Goal: Information Seeking & Learning: Learn about a topic

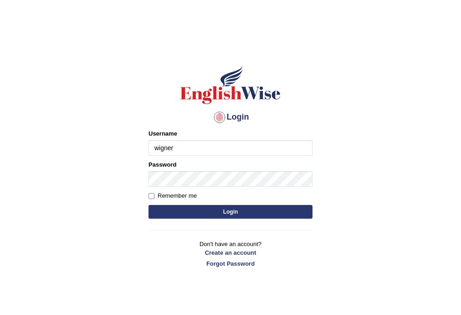
type input "wigner"
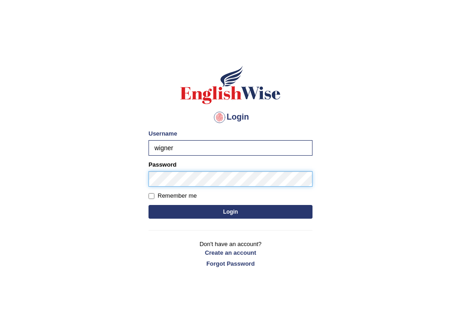
click at [149, 205] on button "Login" at bounding box center [231, 212] width 164 height 14
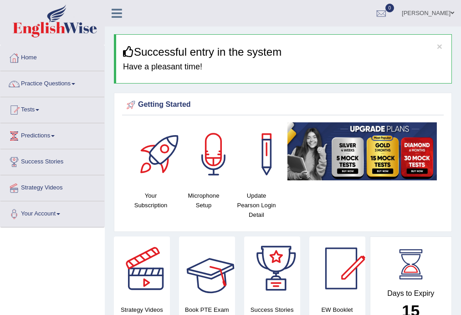
scroll to position [1196, 0]
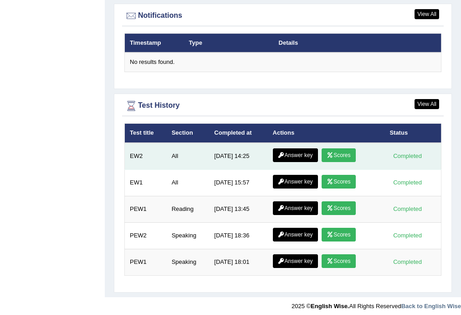
click at [346, 151] on link "Scores" at bounding box center [339, 155] width 34 height 14
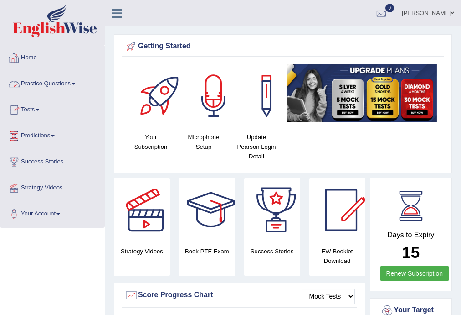
click at [42, 84] on link "Practice Questions" at bounding box center [52, 82] width 104 height 23
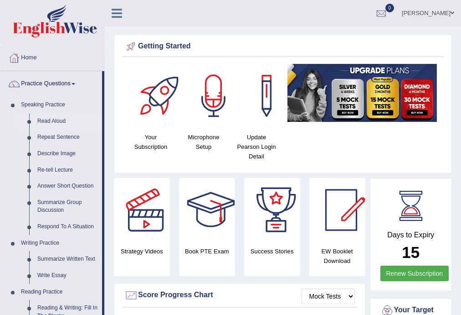
click at [53, 119] on link "Read Aloud" at bounding box center [67, 121] width 69 height 16
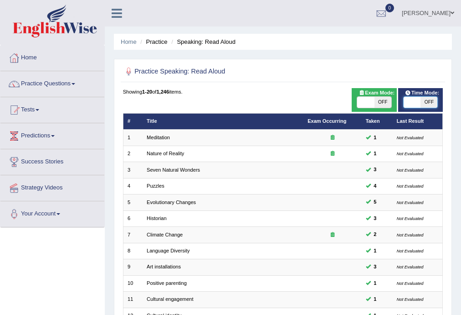
click at [417, 99] on span at bounding box center [412, 102] width 17 height 11
checkbox input "true"
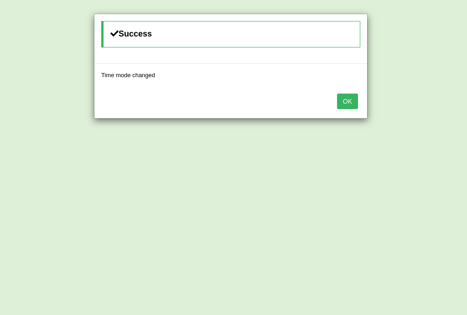
click at [356, 106] on button "OK" at bounding box center [347, 100] width 21 height 15
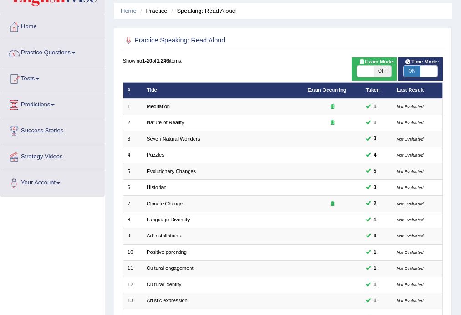
scroll to position [210, 0]
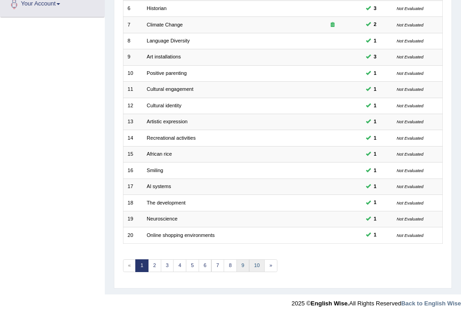
drag, startPoint x: 241, startPoint y: 266, endPoint x: 247, endPoint y: 262, distance: 7.8
click at [241, 265] on link "9" at bounding box center [243, 265] width 13 height 13
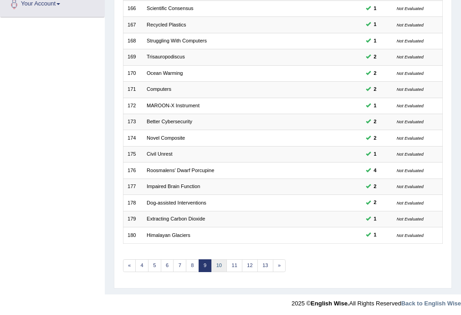
click at [221, 259] on link "10" at bounding box center [220, 265] width 16 height 13
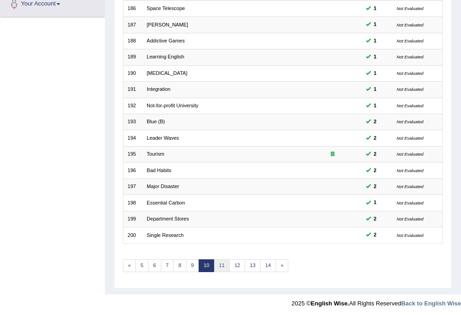
click at [222, 267] on link "11" at bounding box center [222, 265] width 16 height 13
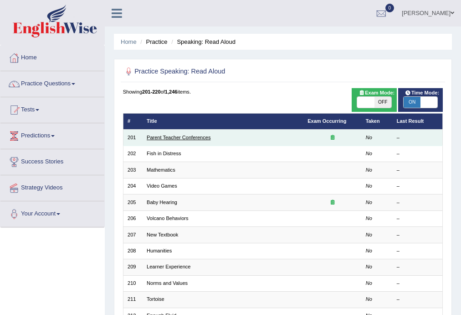
click at [205, 139] on link "Parent Teacher Conferences" at bounding box center [179, 136] width 64 height 5
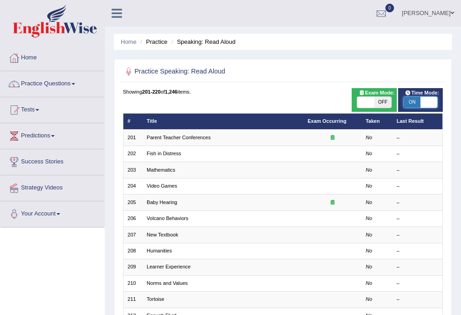
click at [435, 104] on span at bounding box center [429, 102] width 17 height 11
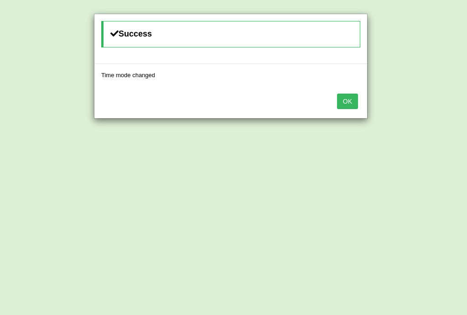
click at [359, 101] on div "OK" at bounding box center [230, 102] width 273 height 32
click at [347, 101] on button "OK" at bounding box center [347, 100] width 21 height 15
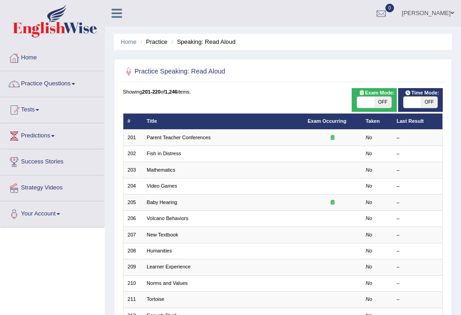
click at [411, 102] on span at bounding box center [412, 102] width 17 height 11
checkbox input "true"
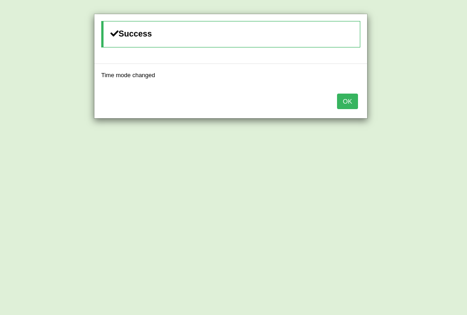
click at [341, 106] on button "OK" at bounding box center [347, 100] width 21 height 15
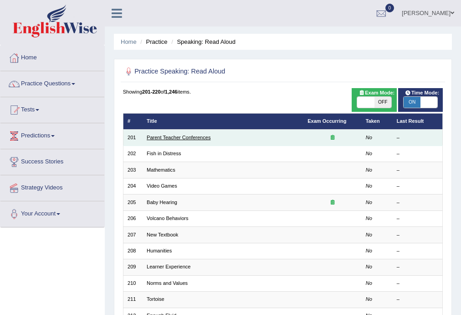
click at [187, 139] on link "Parent Teacher Conferences" at bounding box center [179, 136] width 64 height 5
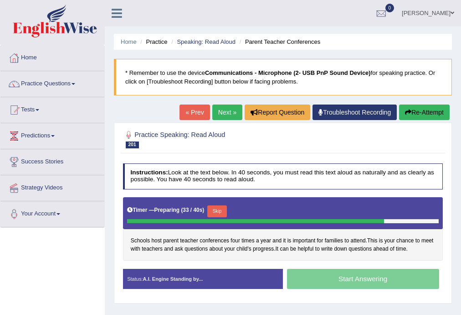
click at [221, 212] on button "Skip" at bounding box center [217, 211] width 20 height 12
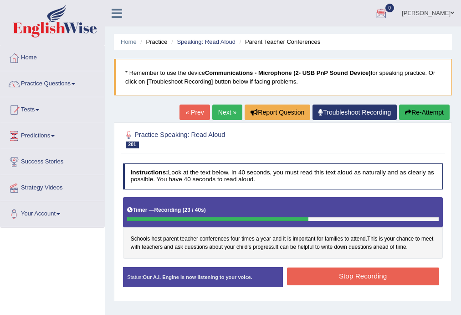
click at [361, 276] on button "Stop Recording" at bounding box center [363, 276] width 152 height 18
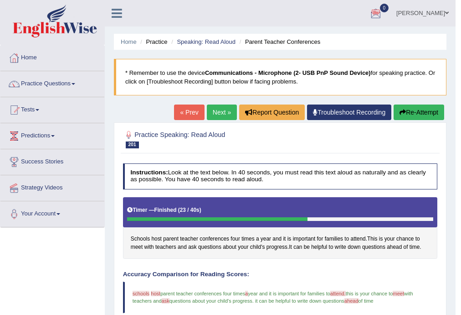
click at [214, 112] on link "Next »" at bounding box center [222, 111] width 30 height 15
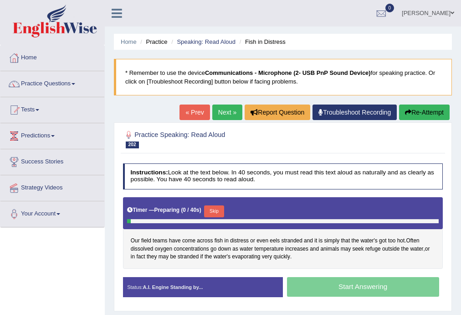
click at [218, 214] on button "Skip" at bounding box center [214, 211] width 20 height 12
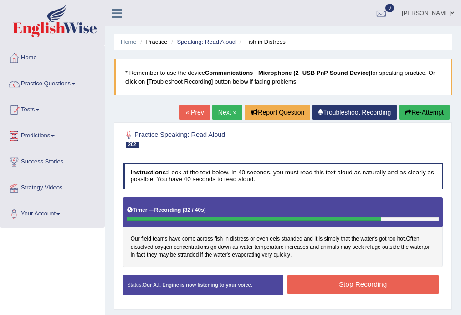
click at [334, 283] on button "Stop Recording" at bounding box center [363, 284] width 152 height 18
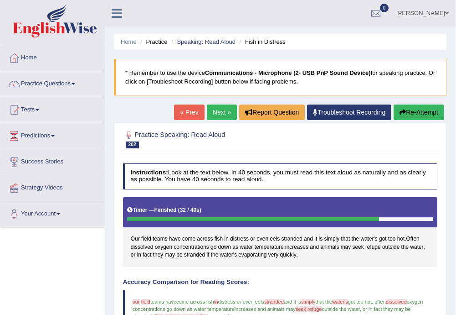
click at [217, 110] on link "Next »" at bounding box center [222, 111] width 30 height 15
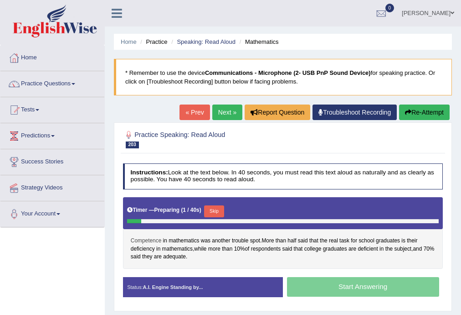
click at [149, 238] on span "Competence" at bounding box center [146, 241] width 31 height 8
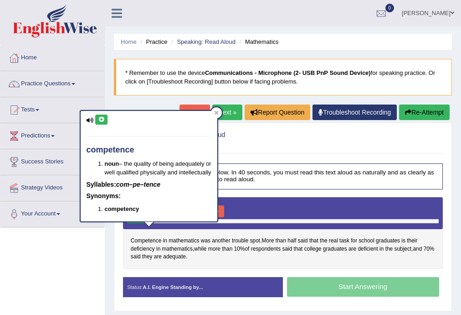
click at [99, 115] on button at bounding box center [101, 119] width 12 height 10
click at [240, 135] on h2 "Practice Speaking: Read Aloud 203 Mathematics" at bounding box center [222, 138] width 199 height 19
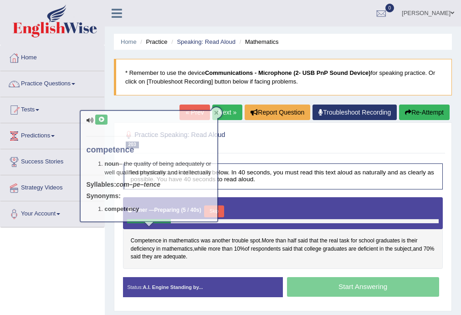
drag, startPoint x: 240, startPoint y: 135, endPoint x: 237, endPoint y: 148, distance: 13.7
click at [241, 136] on h2 "Practice Speaking: Read Aloud 203 Mathematics" at bounding box center [222, 138] width 199 height 19
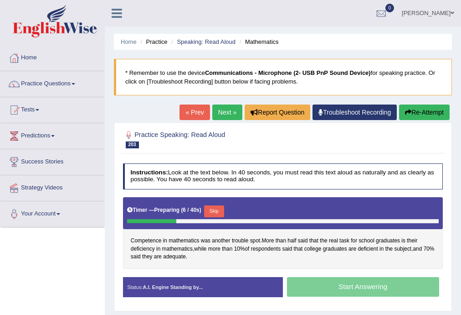
click at [222, 209] on button "Skip" at bounding box center [214, 211] width 20 height 12
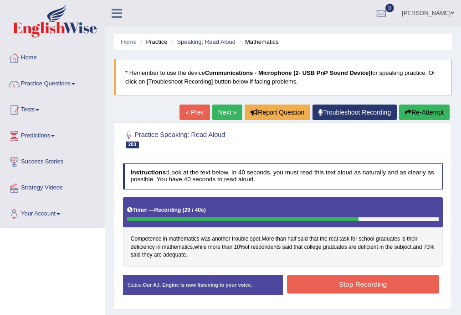
click at [338, 279] on button "Stop Recording" at bounding box center [363, 284] width 152 height 18
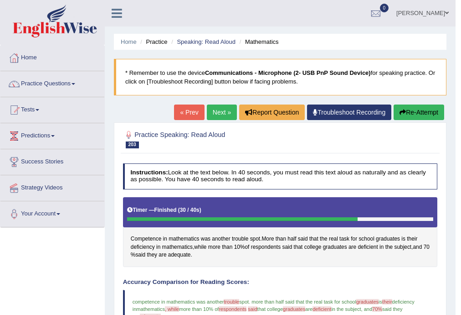
drag, startPoint x: 221, startPoint y: 116, endPoint x: 238, endPoint y: 122, distance: 18.6
click at [221, 117] on link "Next »" at bounding box center [222, 111] width 30 height 15
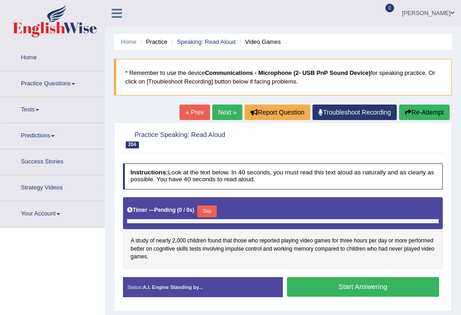
click at [210, 206] on button "Skip" at bounding box center [207, 211] width 20 height 12
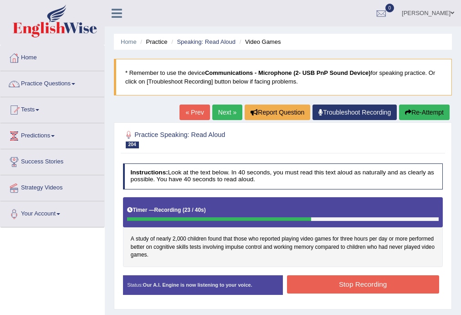
click at [340, 277] on button "Stop Recording" at bounding box center [363, 284] width 152 height 18
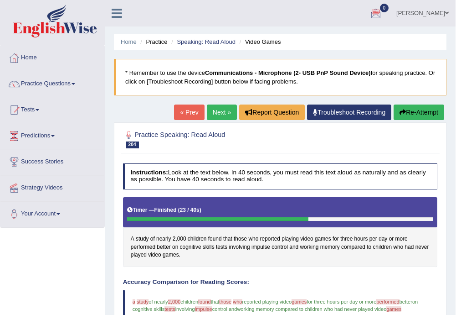
click at [204, 120] on div "« Prev Next » Report Question Troubleshoot Recording Re-Attempt" at bounding box center [310, 113] width 273 height 18
click at [219, 115] on link "Next »" at bounding box center [222, 111] width 30 height 15
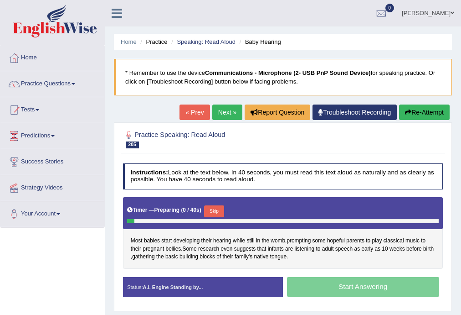
click at [215, 209] on button "Skip" at bounding box center [214, 211] width 20 height 12
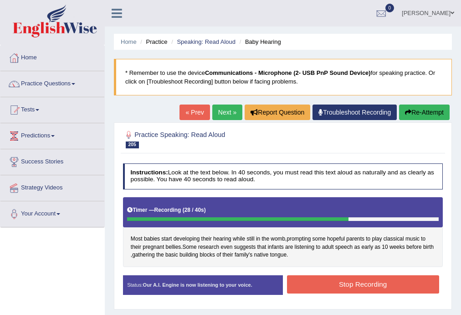
click at [331, 285] on button "Stop Recording" at bounding box center [363, 284] width 152 height 18
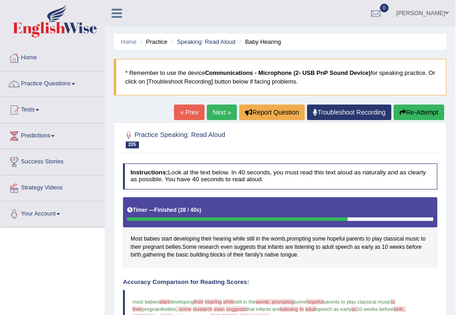
click at [413, 104] on div "Home Practice Speaking: Read Aloud Baby Hearing * Remember to use the device Co…" at bounding box center [280, 279] width 351 height 559
click at [416, 112] on button "Re-Attempt" at bounding box center [419, 111] width 51 height 15
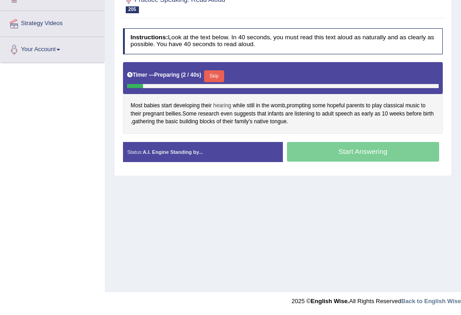
click at [225, 103] on span "hearing" at bounding box center [222, 106] width 18 height 8
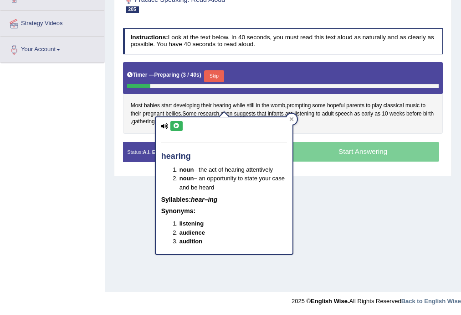
click at [175, 123] on icon at bounding box center [176, 125] width 7 height 5
click at [274, 103] on span "womb" at bounding box center [278, 106] width 15 height 8
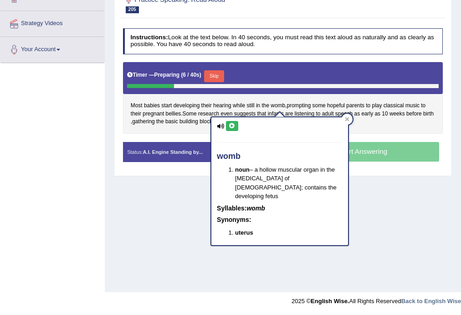
click at [228, 125] on button at bounding box center [232, 126] width 12 height 10
click at [191, 103] on span "developing" at bounding box center [187, 106] width 26 height 8
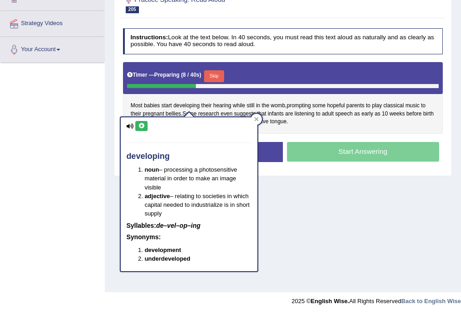
click at [142, 125] on icon at bounding box center [141, 125] width 7 height 5
click at [296, 103] on span "prompting" at bounding box center [299, 106] width 24 height 8
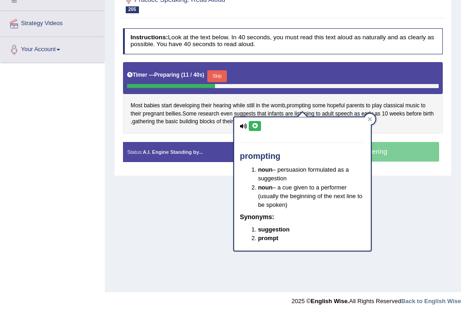
click at [253, 123] on icon at bounding box center [255, 125] width 7 height 5
click at [386, 128] on div "Most babies start developing their hearing while still in the womb , prompting …" at bounding box center [283, 98] width 320 height 72
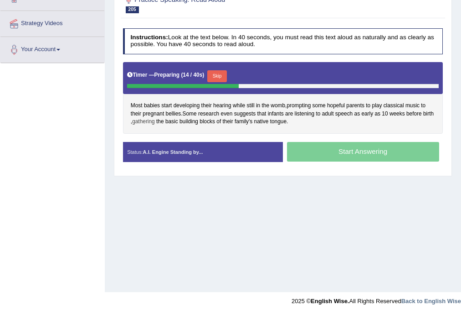
click at [148, 121] on span "gathering" at bounding box center [143, 122] width 23 height 8
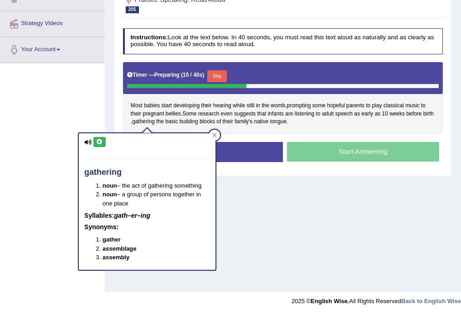
click at [103, 140] on button at bounding box center [99, 142] width 12 height 10
drag, startPoint x: 276, startPoint y: 130, endPoint x: 245, endPoint y: 129, distance: 31.5
click at [275, 130] on div "Most babies start developing their hearing while still in the womb , prompting …" at bounding box center [283, 98] width 320 height 72
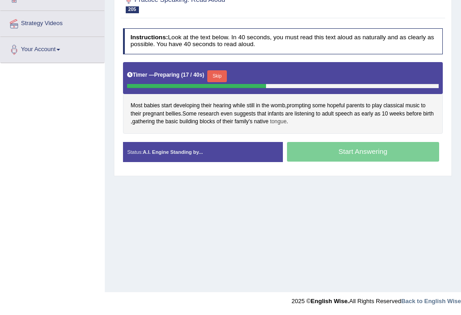
click at [277, 122] on span "tongue" at bounding box center [278, 122] width 16 height 8
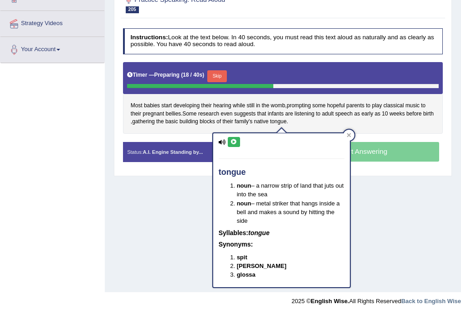
click at [234, 141] on icon at bounding box center [234, 141] width 7 height 5
click at [299, 119] on div "Most babies start developing their hearing while still in the womb , prompting …" at bounding box center [283, 98] width 320 height 72
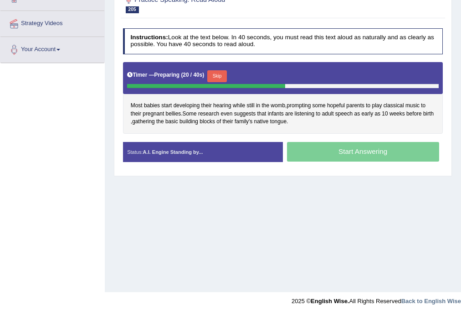
click at [227, 77] on button "Skip" at bounding box center [217, 76] width 20 height 12
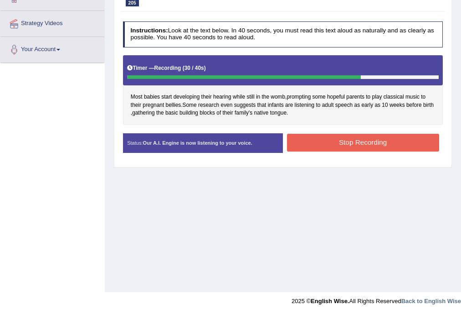
click at [319, 142] on button "Stop Recording" at bounding box center [363, 143] width 152 height 18
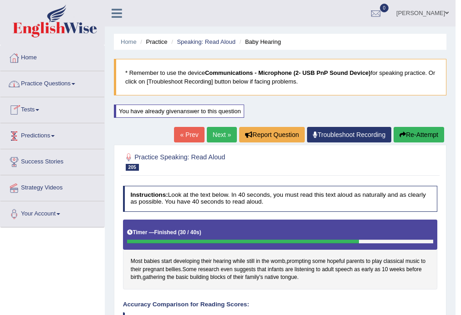
click at [215, 134] on link "Next »" at bounding box center [222, 134] width 30 height 15
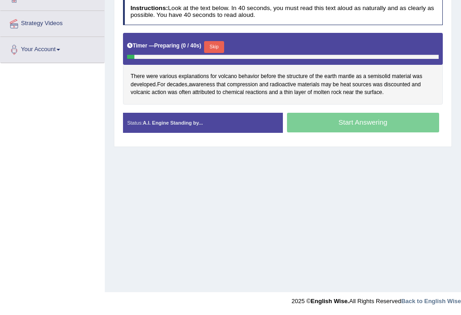
click at [217, 46] on button "Skip" at bounding box center [214, 47] width 20 height 12
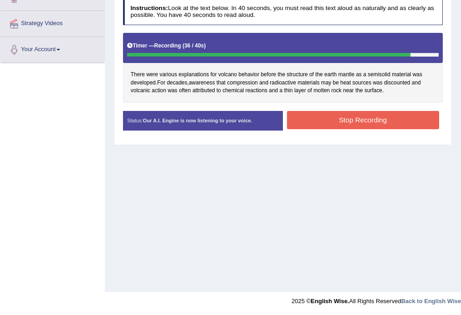
click at [340, 121] on button "Stop Recording" at bounding box center [363, 120] width 152 height 18
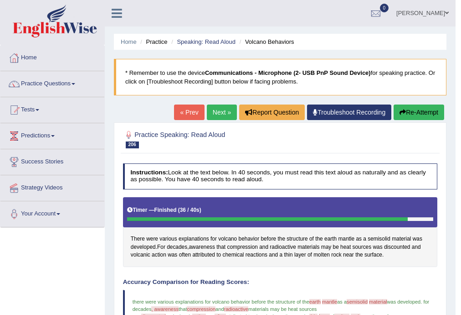
click at [410, 104] on button "Re-Attempt" at bounding box center [419, 111] width 51 height 15
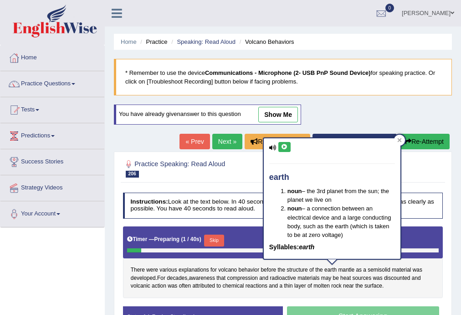
click at [283, 150] on button at bounding box center [285, 147] width 12 height 10
click at [346, 269] on span "mantle" at bounding box center [346, 270] width 16 height 8
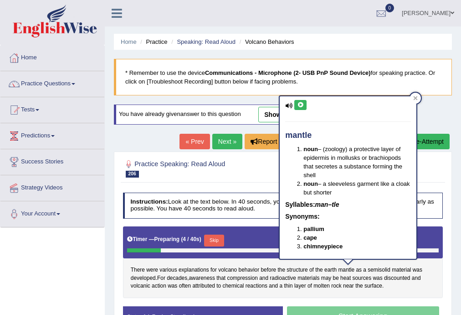
click at [304, 100] on button at bounding box center [300, 105] width 12 height 10
click at [384, 267] on span "semisolid" at bounding box center [379, 270] width 23 height 8
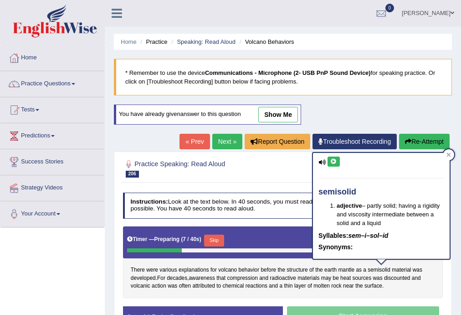
click at [333, 160] on icon at bounding box center [333, 161] width 7 height 5
click at [180, 277] on span "decades" at bounding box center [177, 278] width 21 height 8
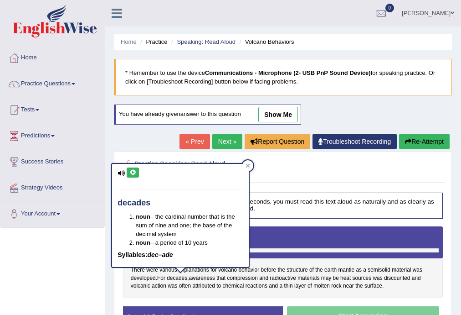
click at [123, 169] on div "decades noun – the cardinal number that is the sum of nine and one; the base of…" at bounding box center [180, 215] width 137 height 103
click at [128, 171] on button at bounding box center [133, 172] width 12 height 10
click at [146, 282] on span "volcanic" at bounding box center [141, 286] width 20 height 8
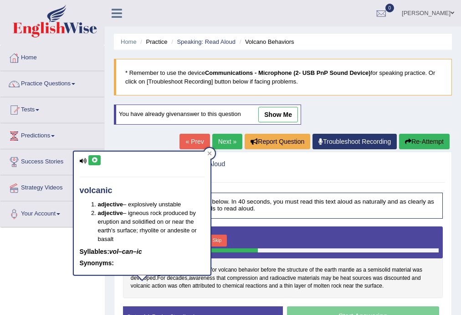
click at [98, 155] on button at bounding box center [94, 160] width 12 height 10
click at [284, 280] on span "radioactive" at bounding box center [283, 278] width 26 height 8
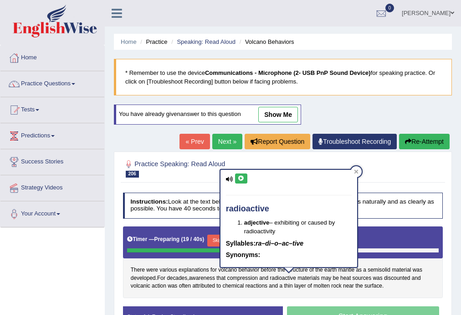
click at [221, 135] on link "Next »" at bounding box center [227, 141] width 30 height 15
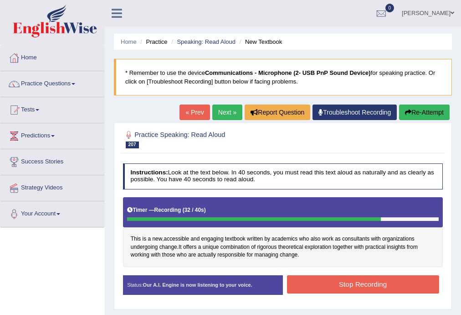
click at [318, 282] on button "Stop Recording" at bounding box center [363, 284] width 152 height 18
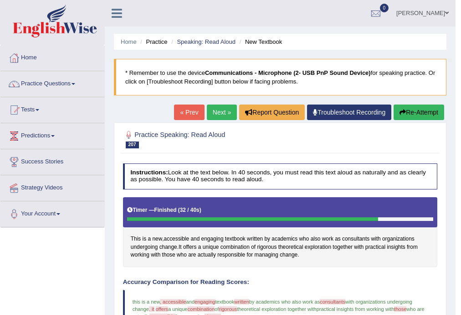
click at [220, 117] on link "Next »" at bounding box center [222, 111] width 30 height 15
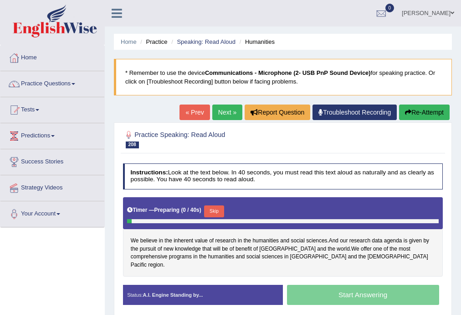
click at [215, 213] on button "Skip" at bounding box center [214, 211] width 20 height 12
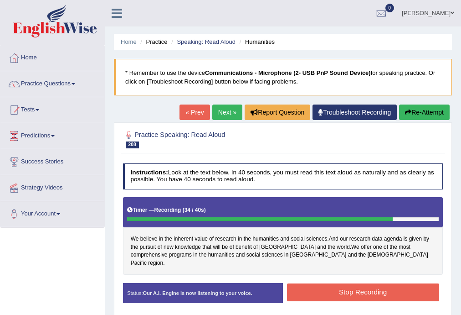
click at [348, 285] on button "Stop Recording" at bounding box center [363, 292] width 152 height 18
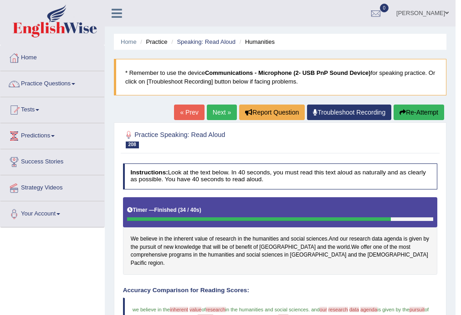
click at [217, 113] on link "Next »" at bounding box center [222, 111] width 30 height 15
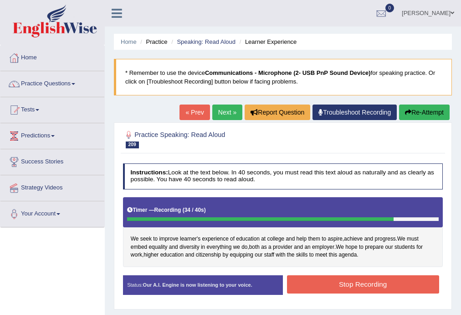
click at [325, 284] on button "Stop Recording" at bounding box center [363, 284] width 152 height 18
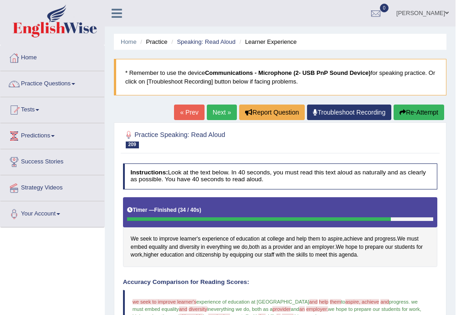
click at [215, 114] on link "Next »" at bounding box center [222, 111] width 30 height 15
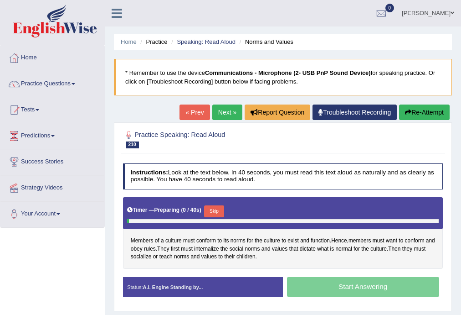
click at [210, 211] on button "Skip" at bounding box center [214, 211] width 20 height 12
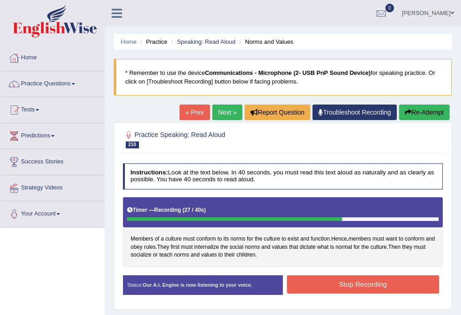
click at [316, 282] on button "Stop Recording" at bounding box center [363, 284] width 152 height 18
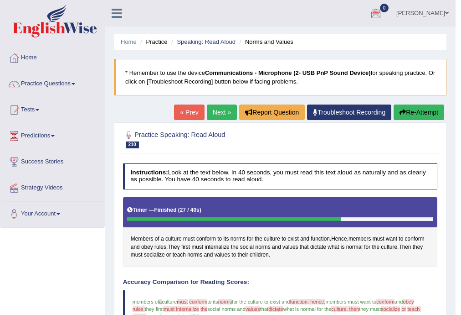
click at [212, 109] on link "Next »" at bounding box center [222, 111] width 30 height 15
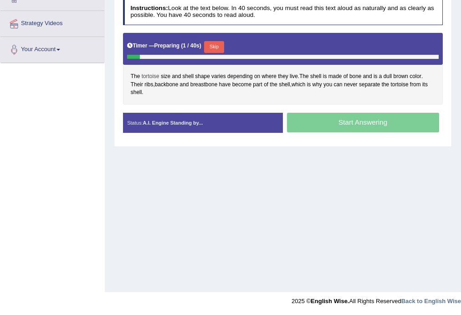
click at [153, 75] on span "tortoise" at bounding box center [151, 76] width 18 height 8
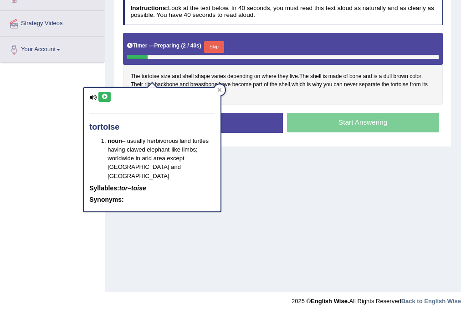
click at [102, 95] on icon at bounding box center [104, 96] width 7 height 5
click at [214, 44] on button "Skip" at bounding box center [214, 47] width 20 height 12
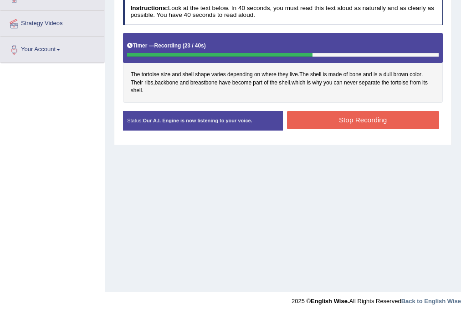
click at [328, 117] on button "Stop Recording" at bounding box center [363, 120] width 152 height 18
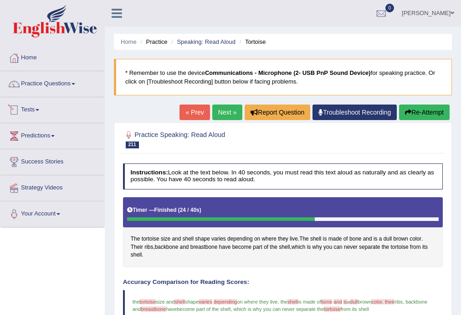
click at [42, 114] on link "Tests" at bounding box center [52, 108] width 104 height 23
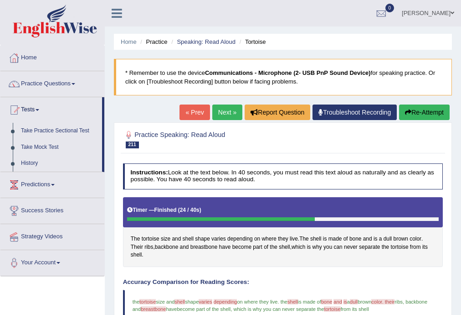
click at [46, 183] on link "Predictions" at bounding box center [52, 183] width 104 height 23
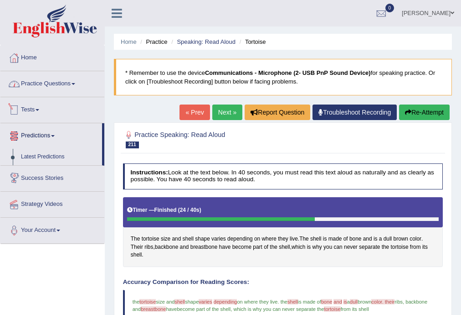
click at [60, 80] on link "Practice Questions" at bounding box center [52, 82] width 104 height 23
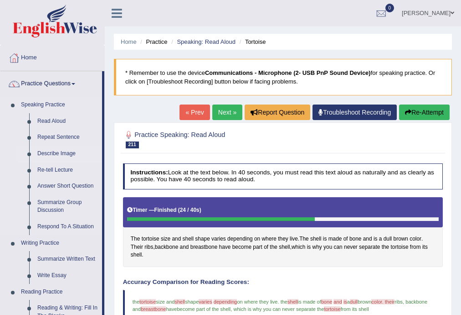
click at [64, 153] on link "Describe Image" at bounding box center [67, 153] width 69 height 16
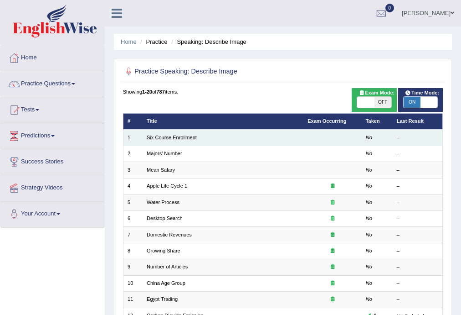
click at [176, 138] on link "Six Course Enrollment" at bounding box center [172, 136] width 50 height 5
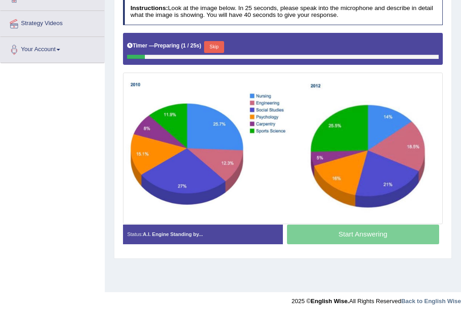
click at [221, 46] on button "Skip" at bounding box center [214, 47] width 20 height 12
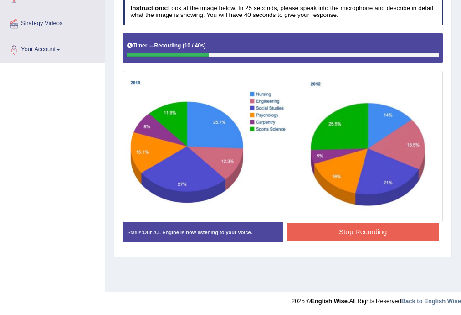
click at [339, 223] on button "Stop Recording" at bounding box center [363, 231] width 152 height 18
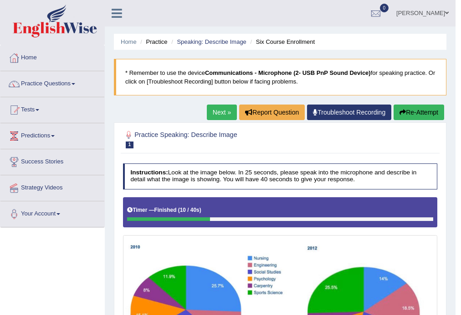
click at [414, 110] on button "Re-Attempt" at bounding box center [419, 111] width 51 height 15
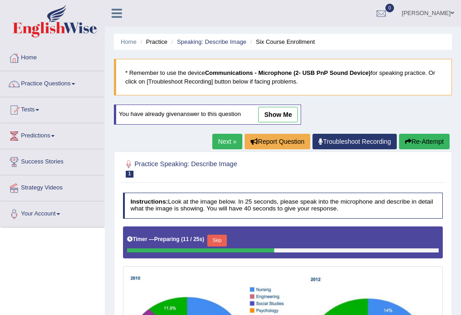
scroll to position [165, 0]
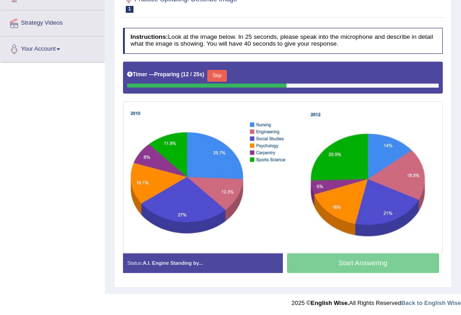
click at [220, 71] on button "Skip" at bounding box center [217, 76] width 20 height 12
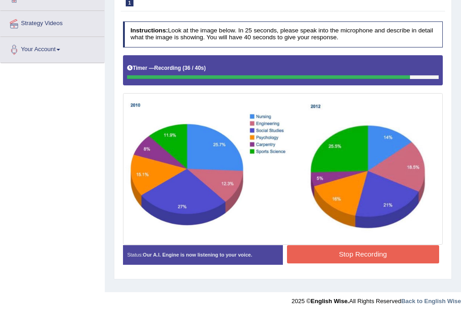
click at [347, 252] on button "Stop Recording" at bounding box center [363, 254] width 152 height 18
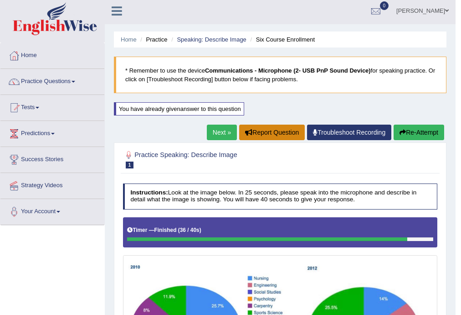
scroll to position [0, 0]
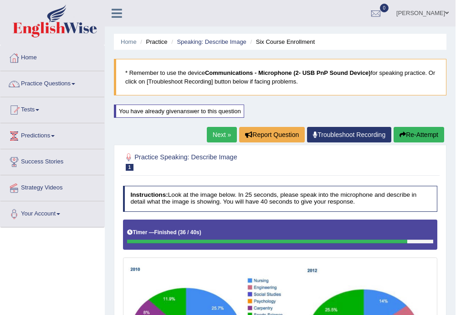
click at [219, 135] on link "Next »" at bounding box center [222, 134] width 30 height 15
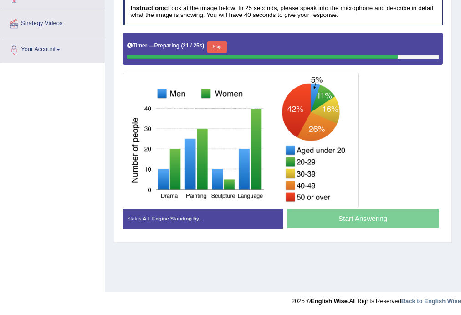
click at [216, 44] on button "Skip" at bounding box center [217, 47] width 20 height 12
